Goal: Connect with others: Connect with other users

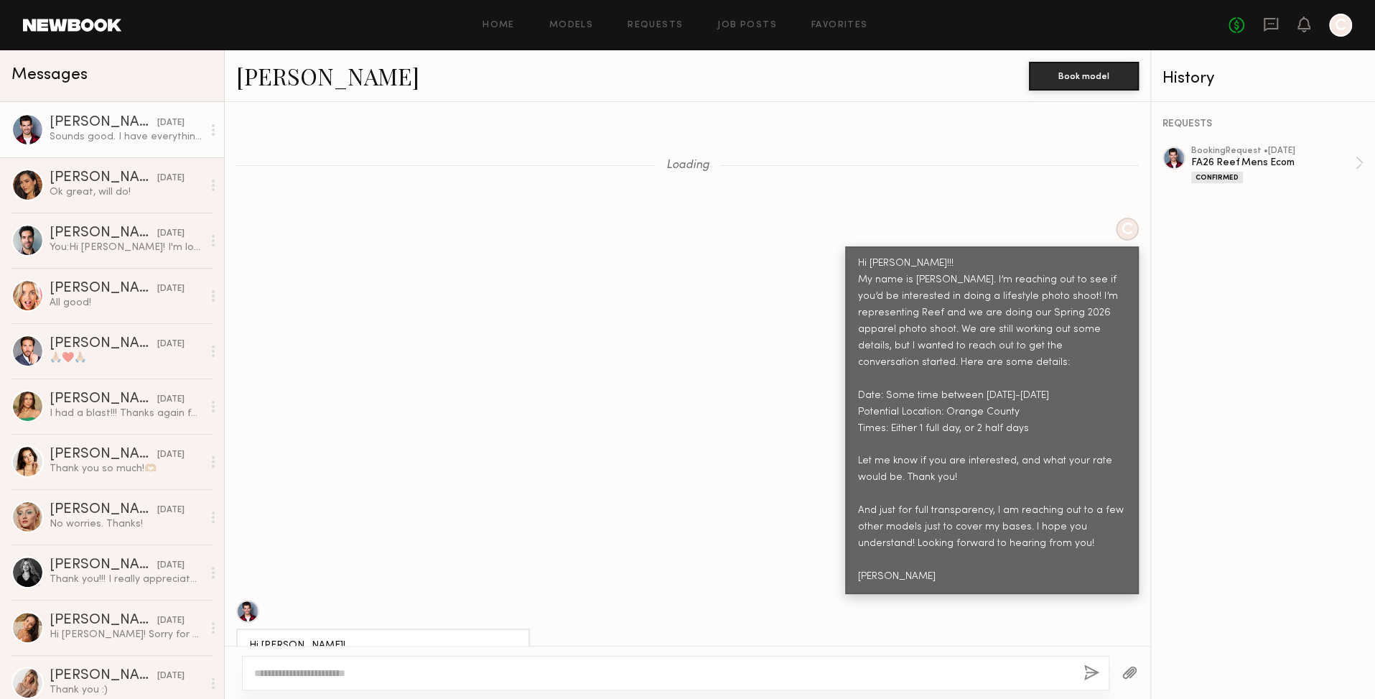
scroll to position [2939, 0]
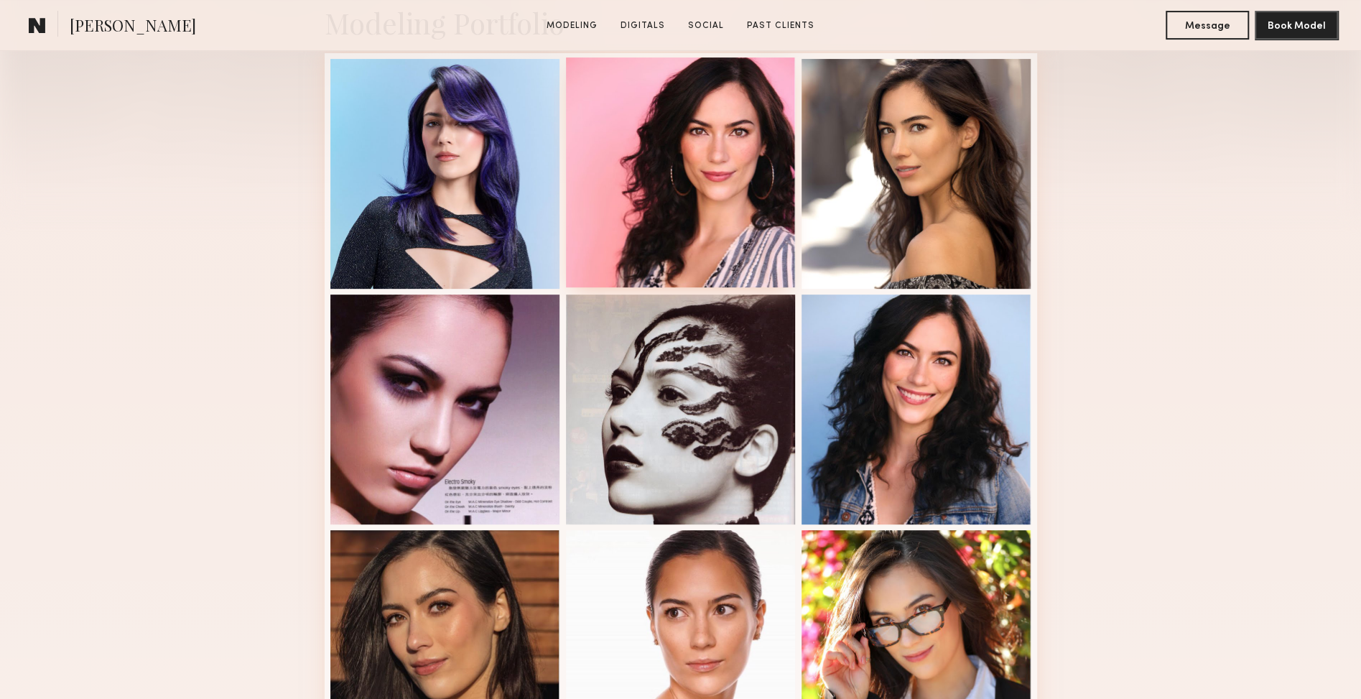
scroll to position [368, 0]
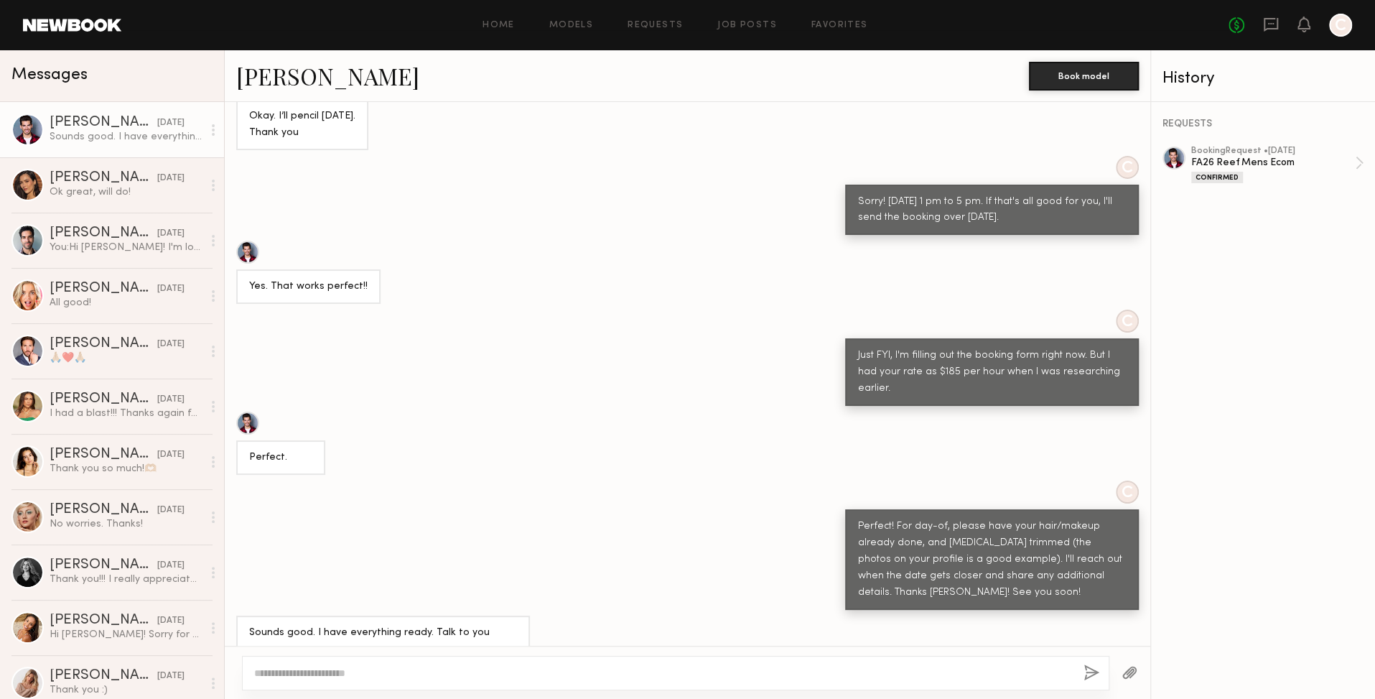
scroll to position [377, 0]
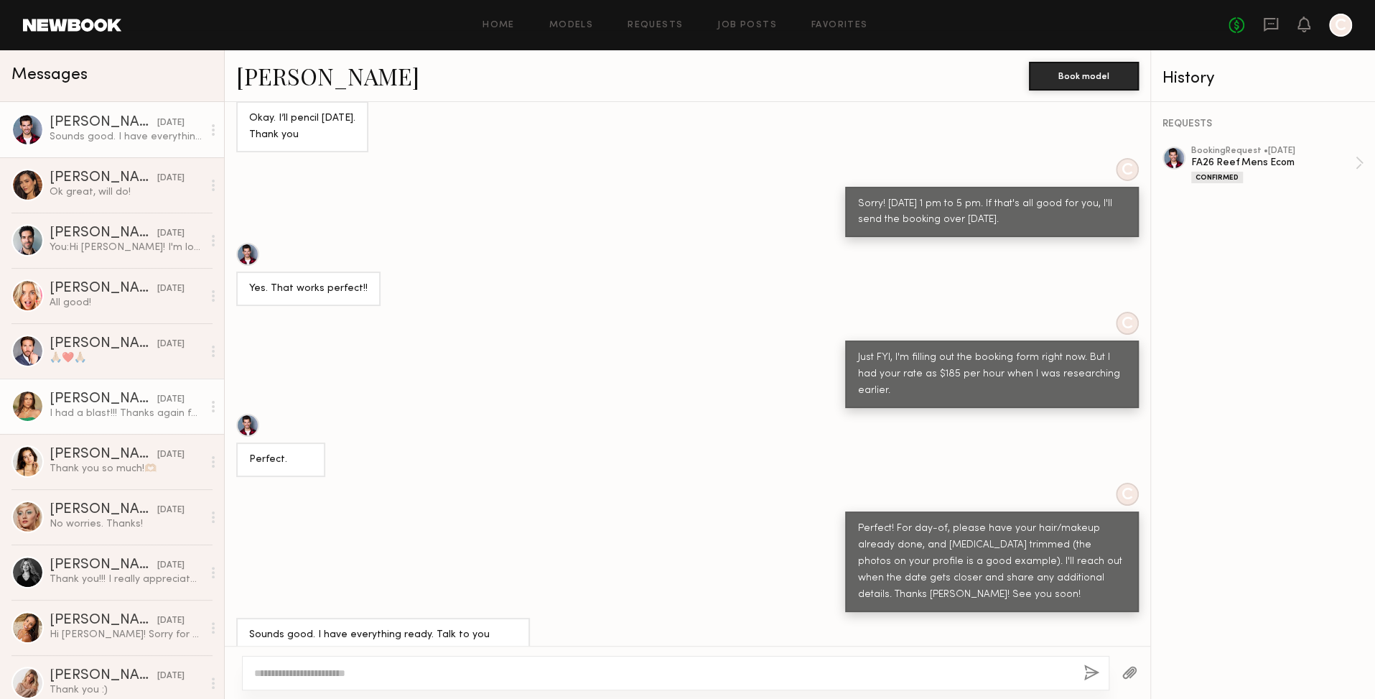
click at [64, 404] on div "[PERSON_NAME]" at bounding box center [104, 399] width 108 height 14
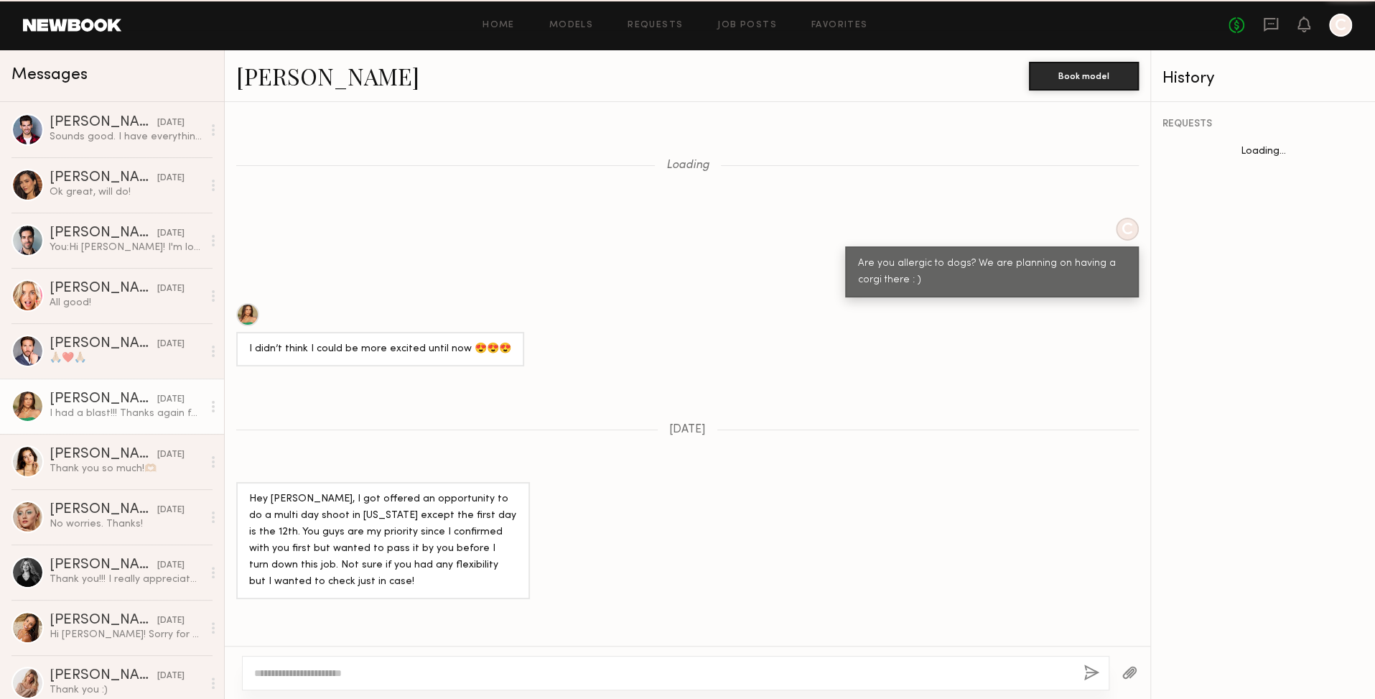
scroll to position [913, 0]
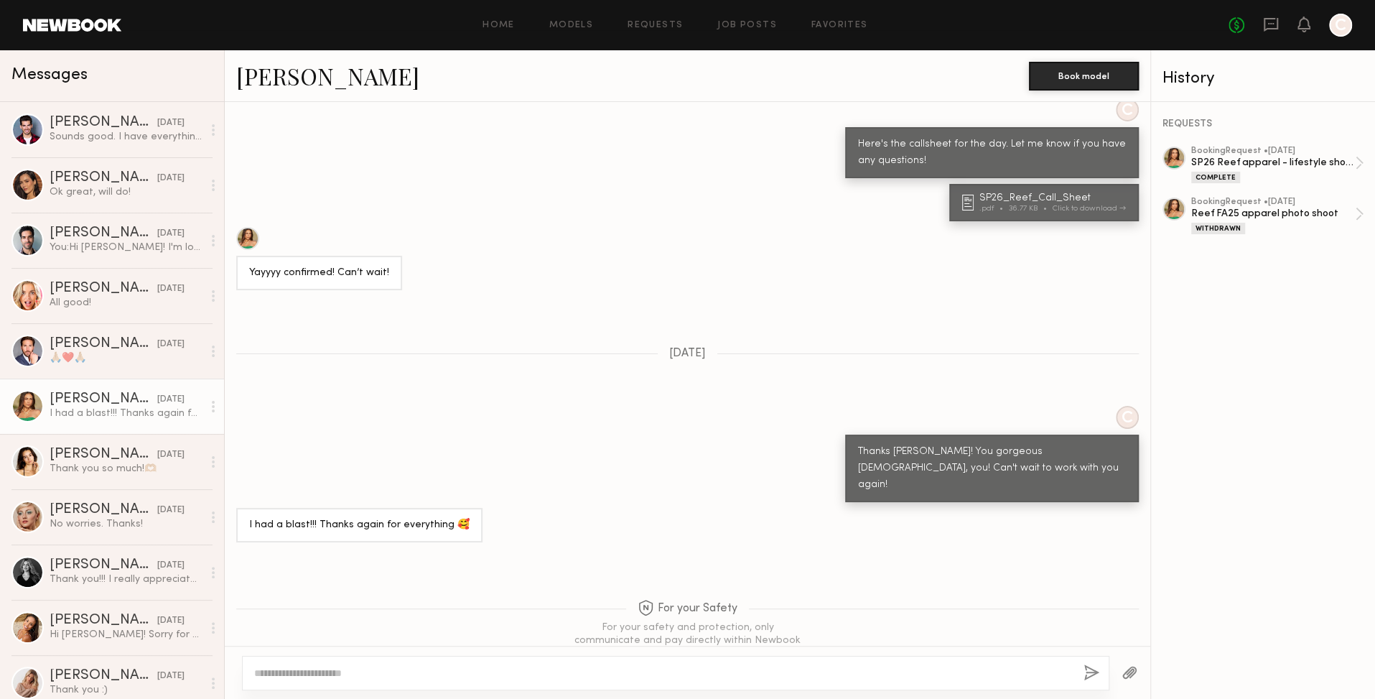
click at [273, 83] on link "[PERSON_NAME]" at bounding box center [327, 75] width 183 height 31
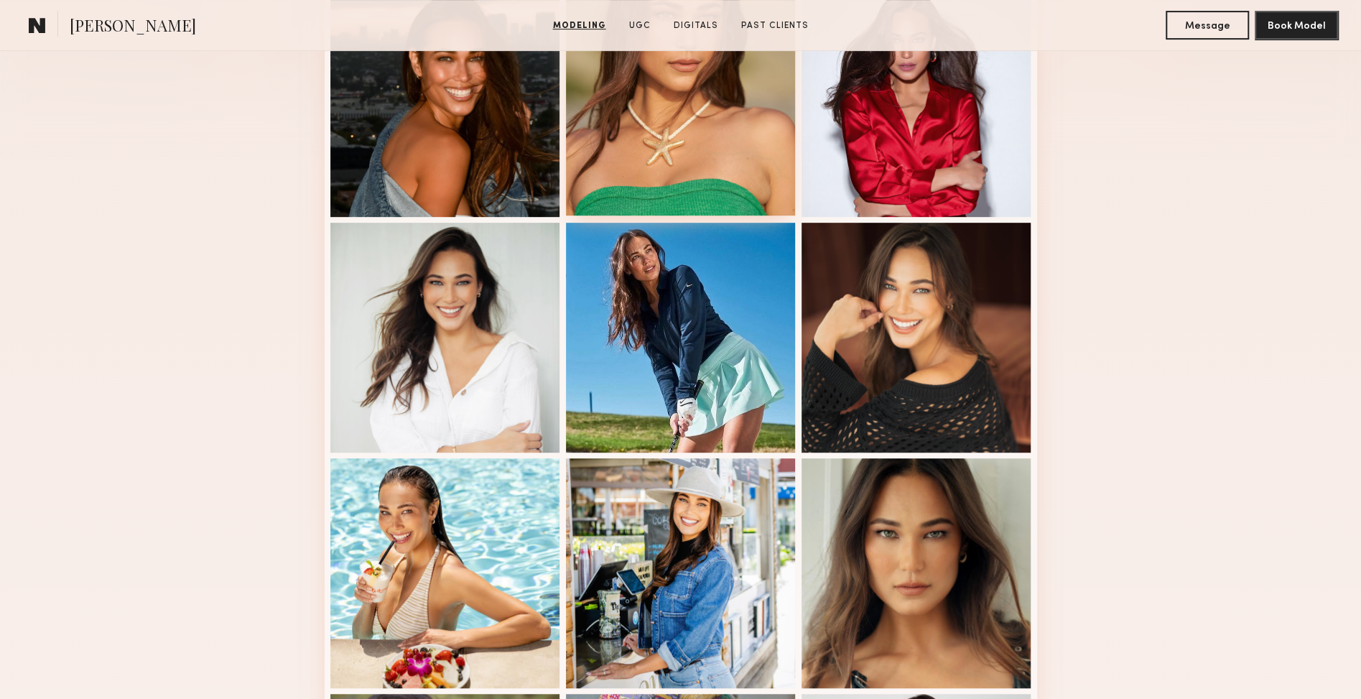
scroll to position [432, 0]
